Goal: Information Seeking & Learning: Learn about a topic

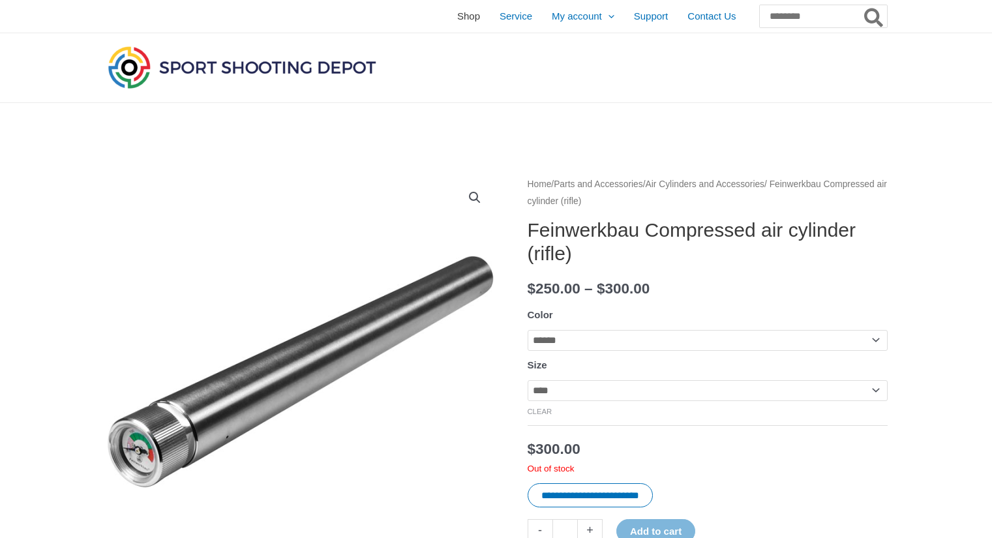
click at [457, 17] on span "Shop" at bounding box center [468, 16] width 23 height 33
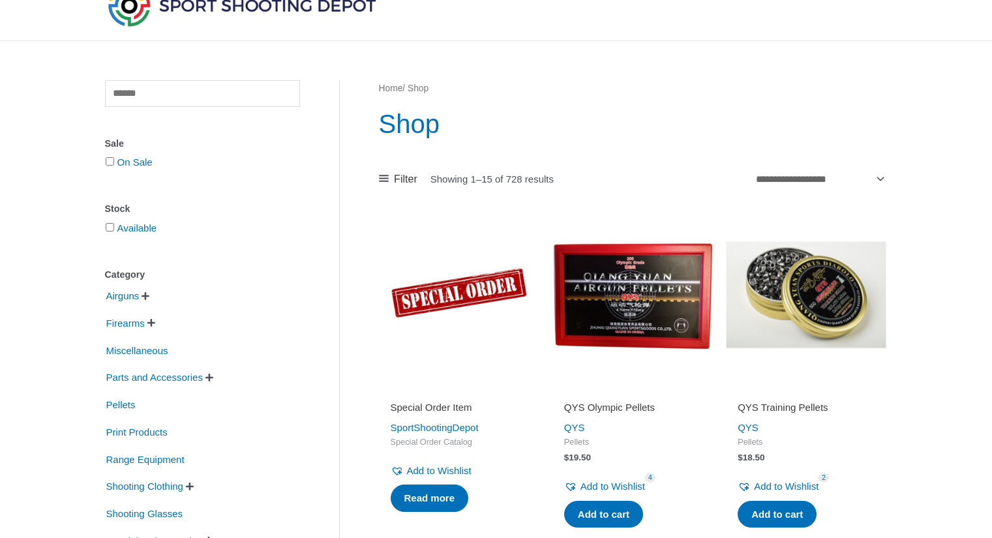
scroll to position [196, 0]
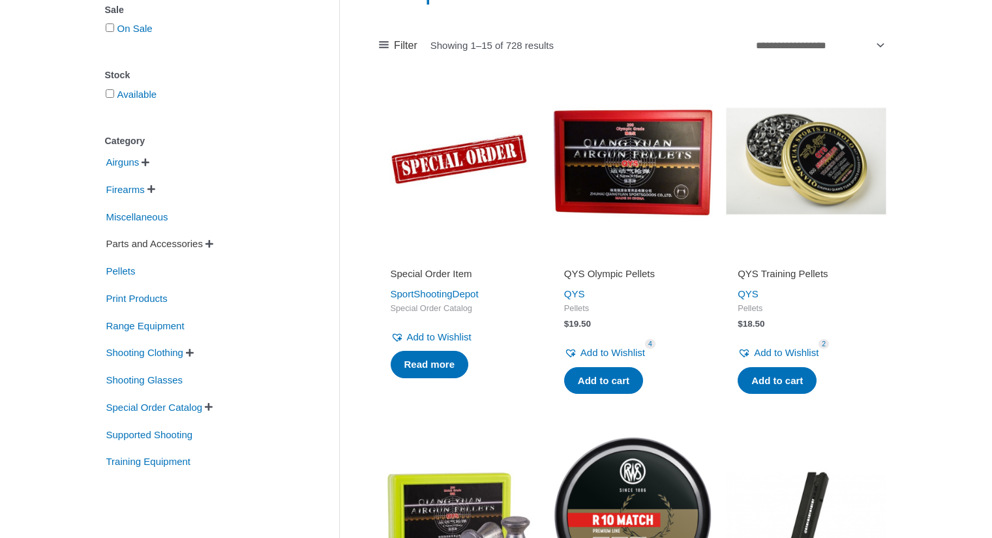
click at [172, 241] on span "Parts and Accessories" at bounding box center [154, 244] width 99 height 22
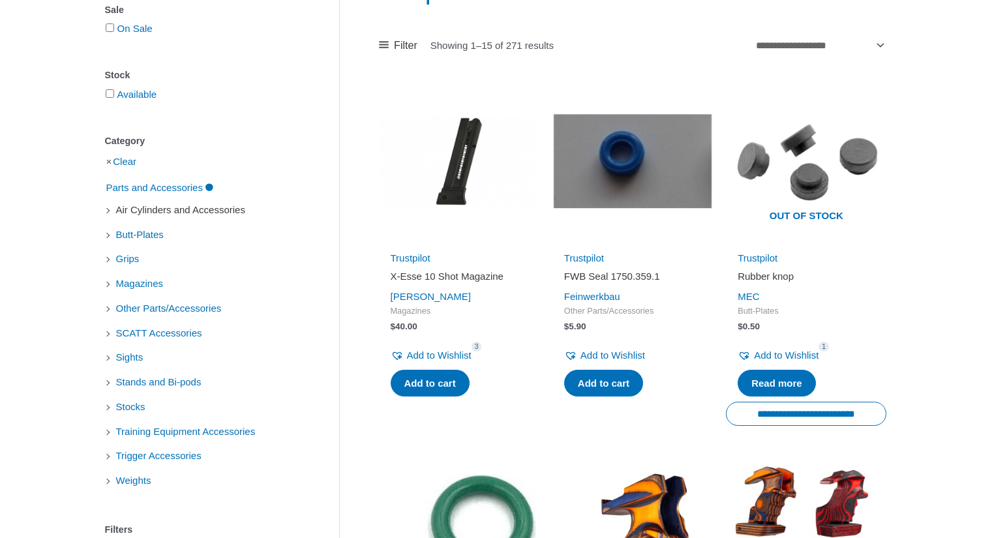
click at [218, 212] on span "Air Cylinders and Accessories" at bounding box center [181, 210] width 132 height 22
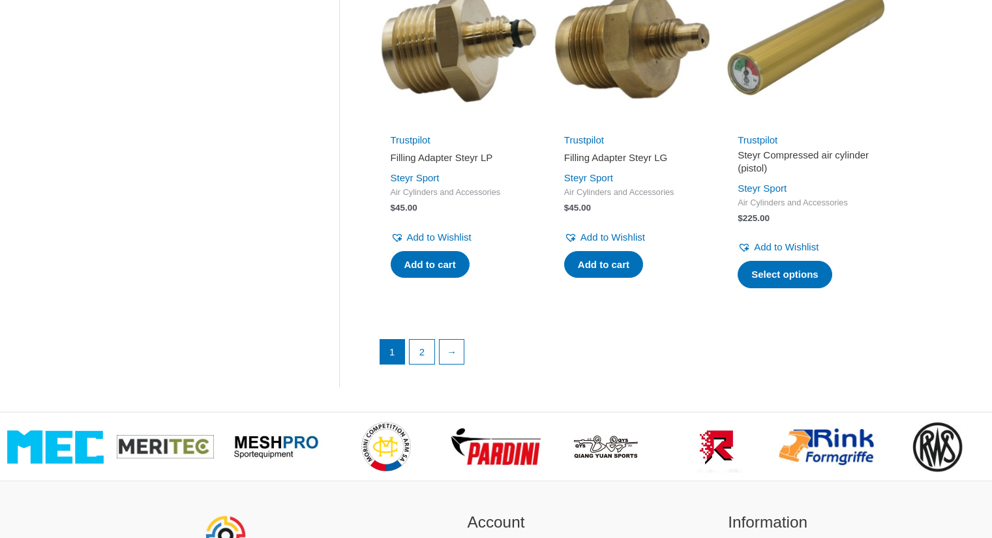
scroll to position [1892, 0]
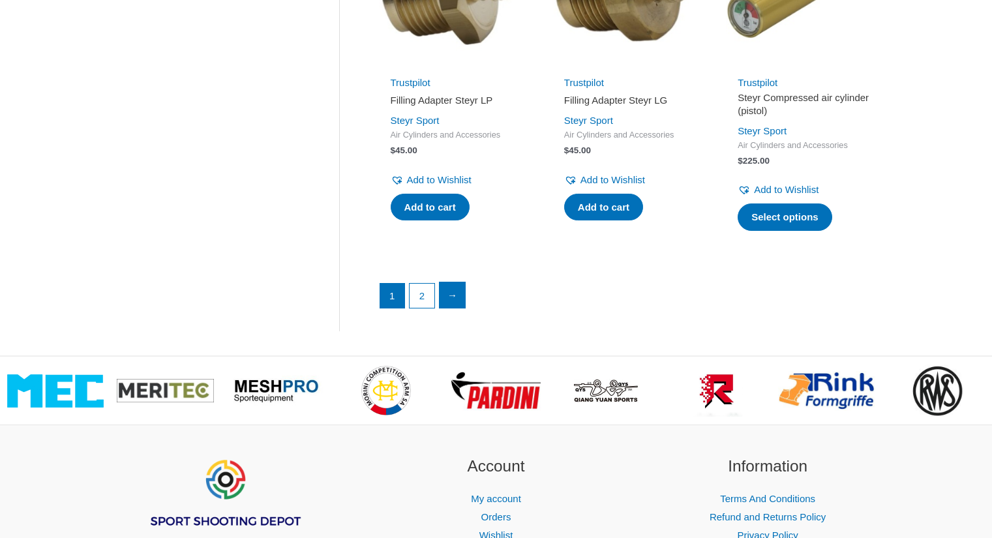
click at [453, 297] on link "→" at bounding box center [453, 295] width 26 height 26
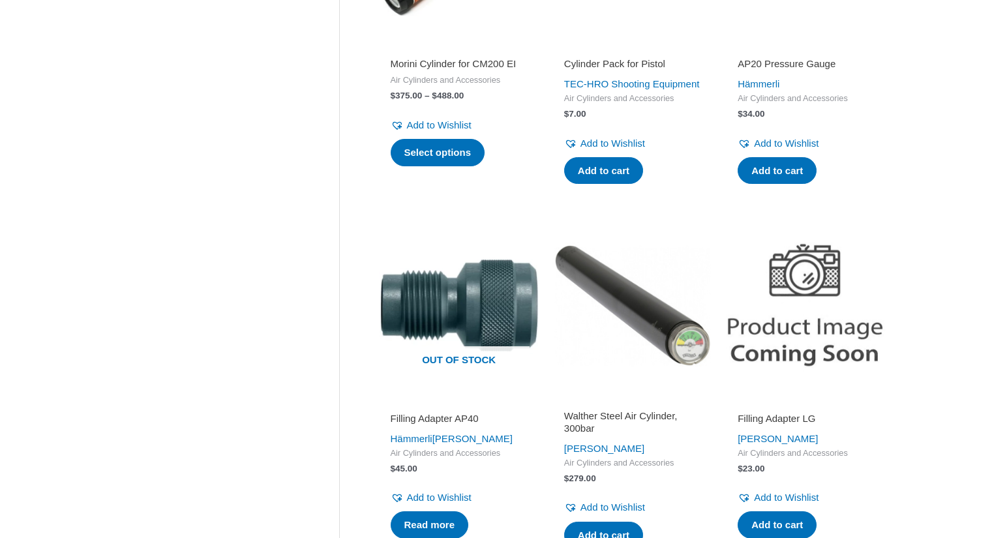
scroll to position [913, 0]
